Goal: Find specific page/section: Find specific page/section

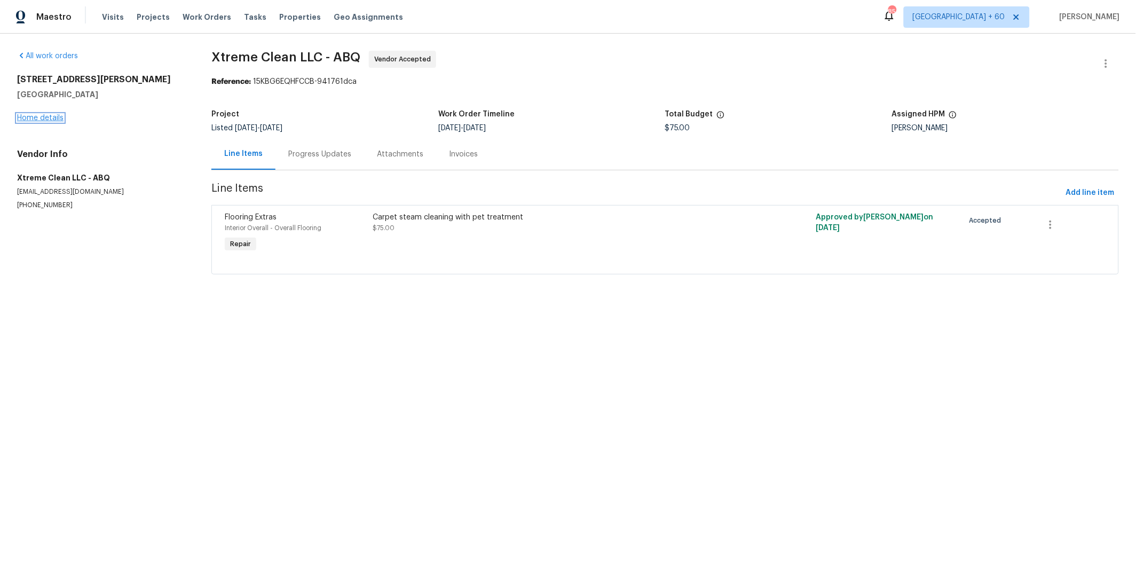
click at [60, 118] on link "Home details" at bounding box center [40, 117] width 46 height 7
